Goal: Go to known website: Go to known website

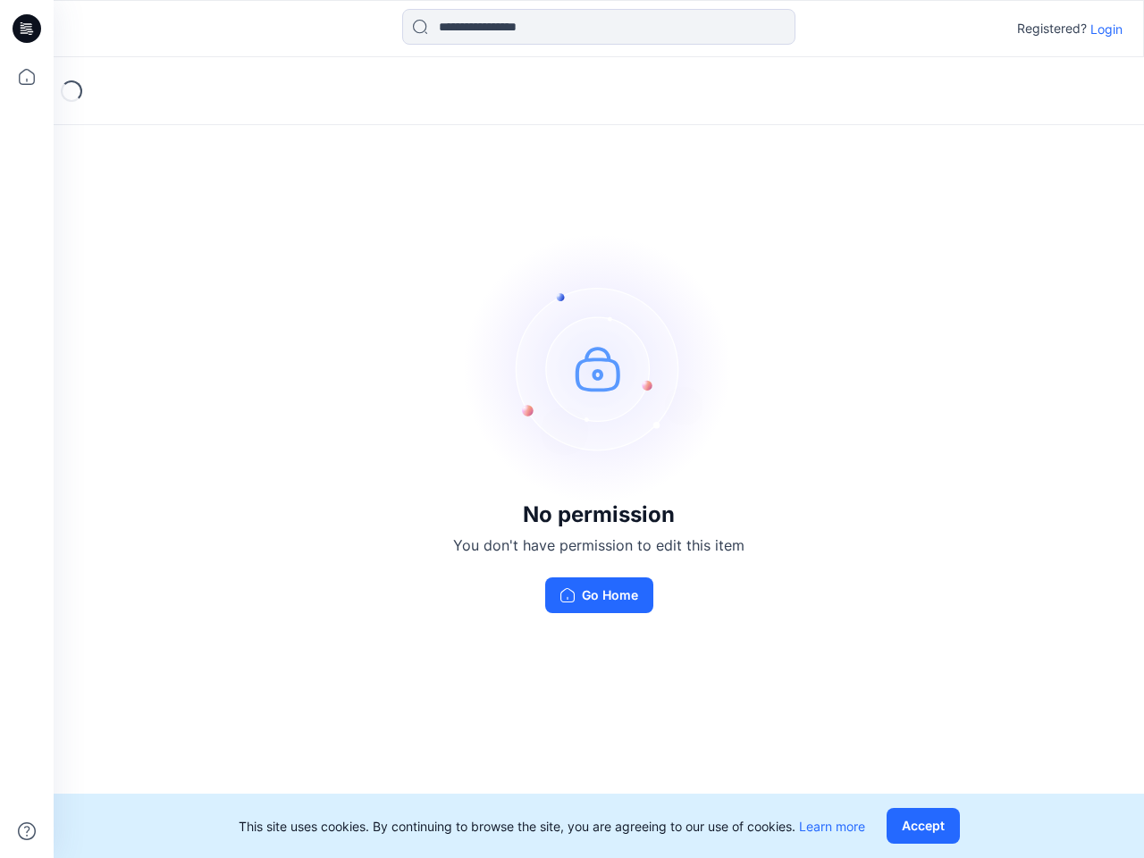
click at [572, 429] on img at bounding box center [599, 368] width 268 height 268
click at [28, 29] on icon at bounding box center [29, 29] width 7 height 1
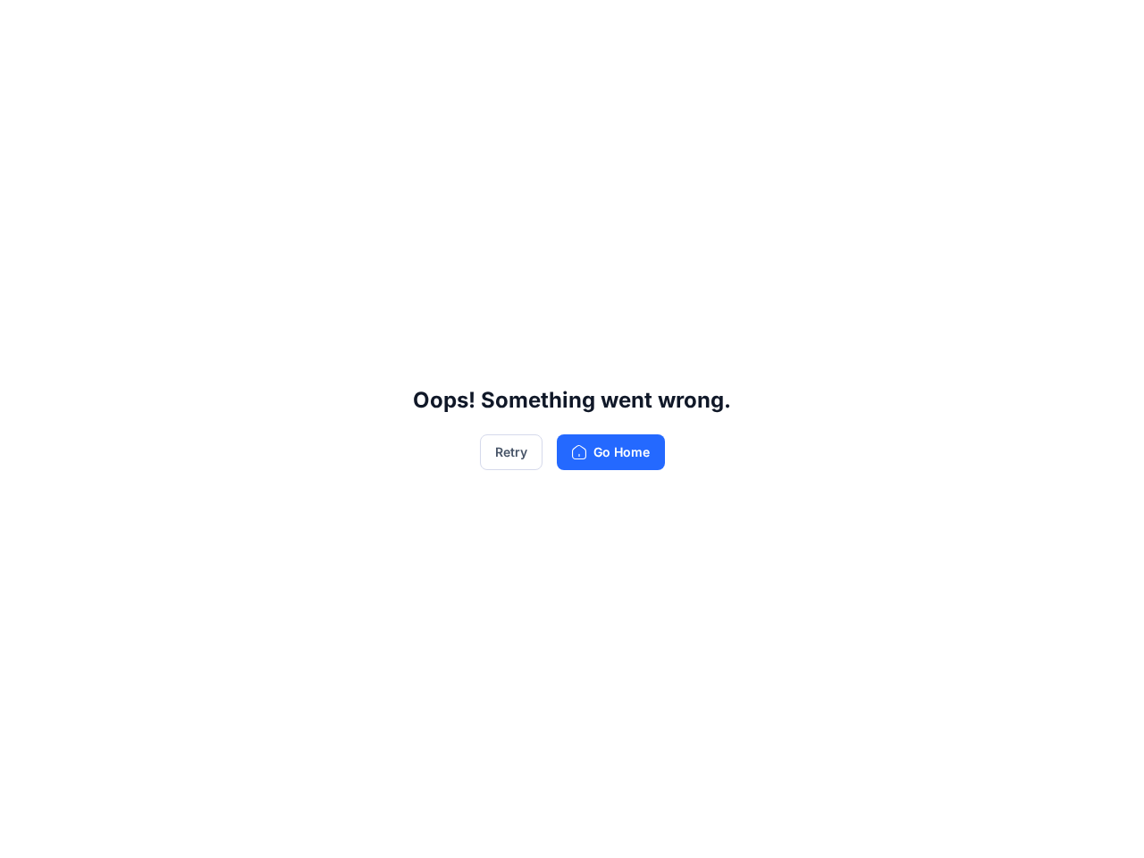
click at [27, 77] on div "Oops! Something went wrong. Retry Go Home" at bounding box center [572, 429] width 1144 height 858
click at [27, 831] on div "Oops! Something went wrong. Retry Go Home" at bounding box center [572, 429] width 1144 height 858
click at [599, 27] on div "Oops! Something went wrong. Retry Go Home" at bounding box center [572, 429] width 1144 height 858
click at [1106, 29] on div "Oops! Something went wrong. Retry Go Home" at bounding box center [572, 429] width 1144 height 858
click at [927, 826] on div "Oops! Something went wrong. Retry Go Home" at bounding box center [572, 429] width 1144 height 858
